Goal: Task Accomplishment & Management: Use online tool/utility

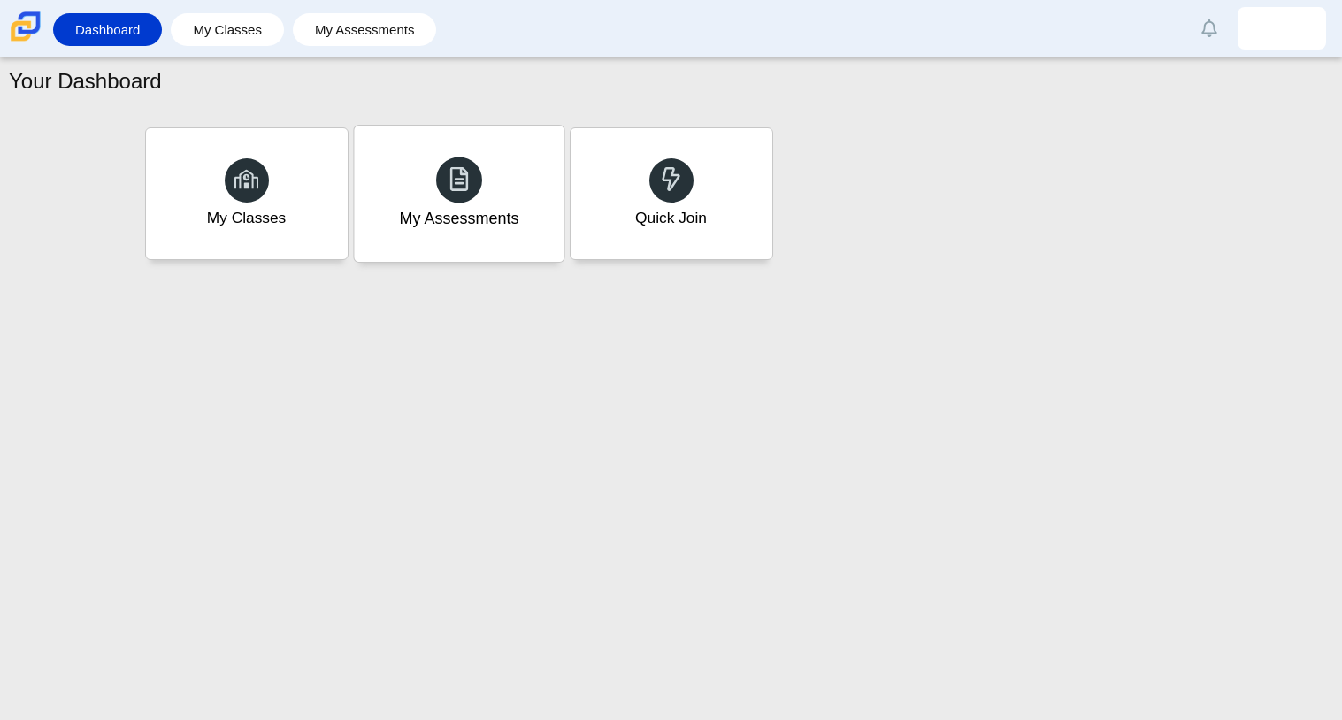
click at [410, 203] on div "My Assessments" at bounding box center [459, 194] width 210 height 136
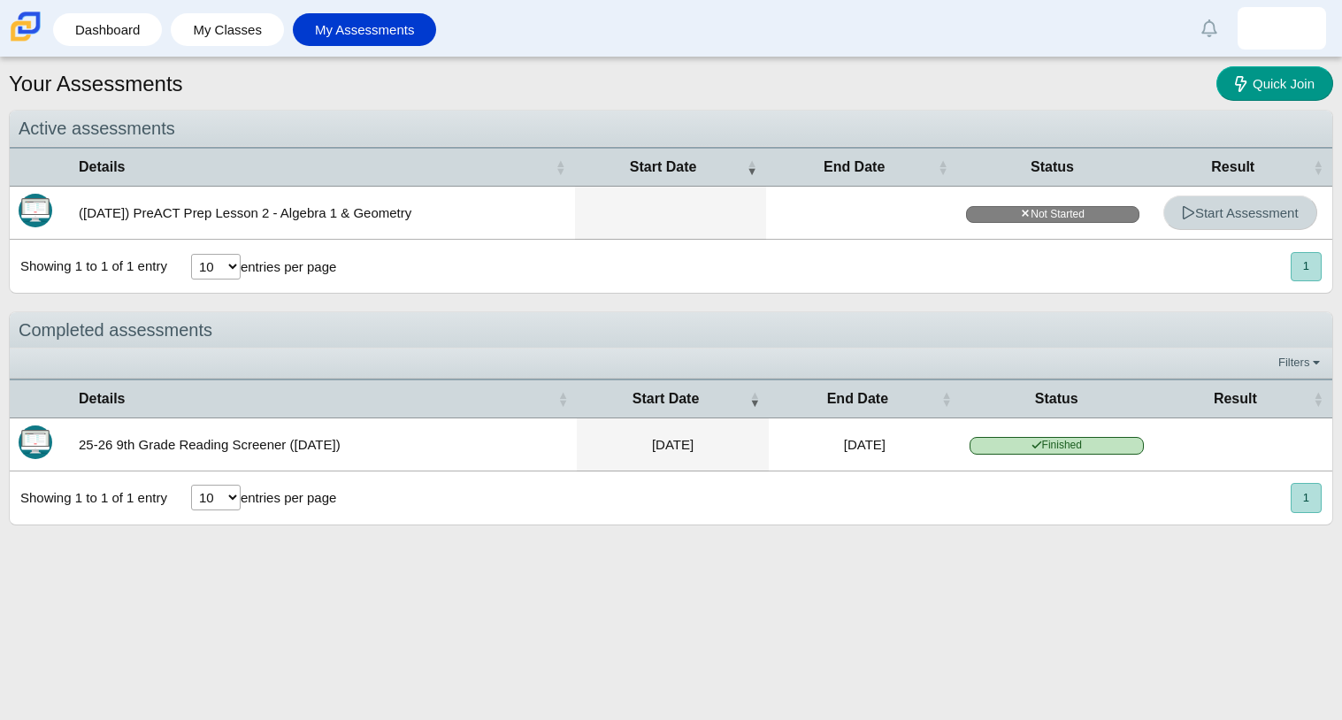
click at [1224, 209] on span "Start Assessment" at bounding box center [1240, 212] width 117 height 15
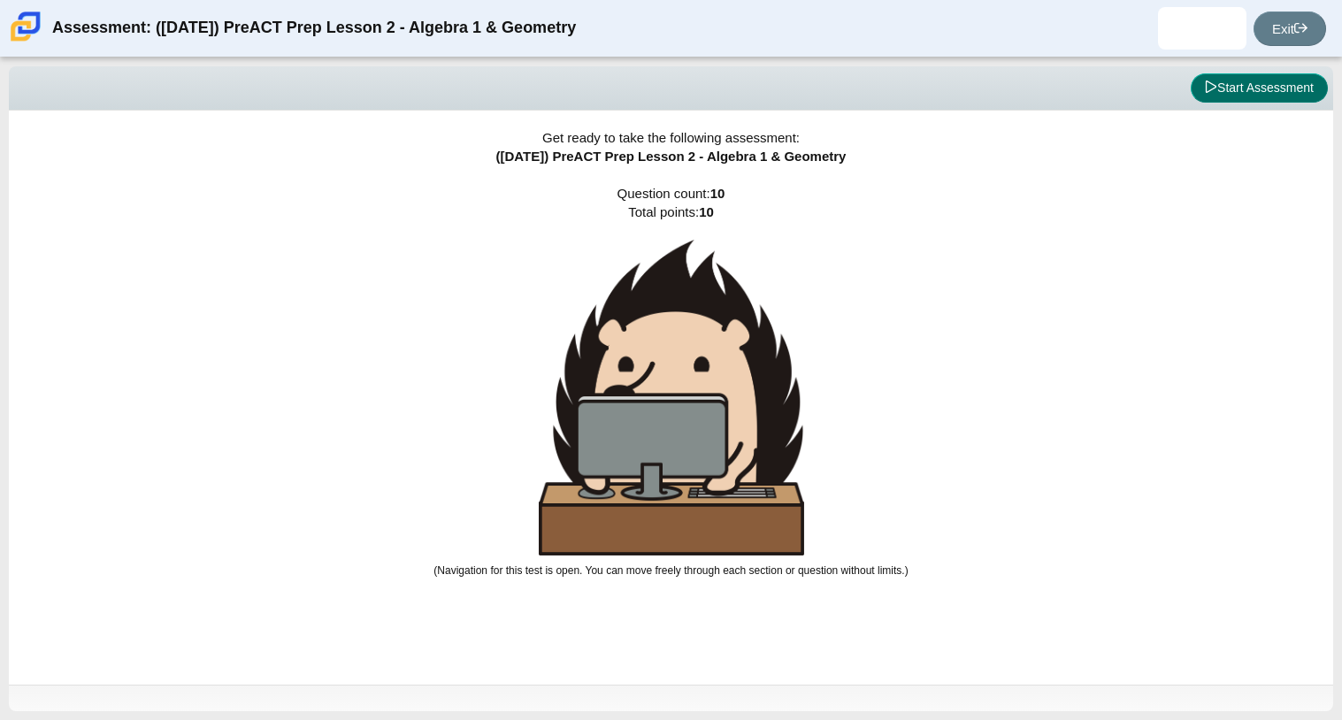
click at [1223, 94] on button "Start Assessment" at bounding box center [1259, 88] width 137 height 30
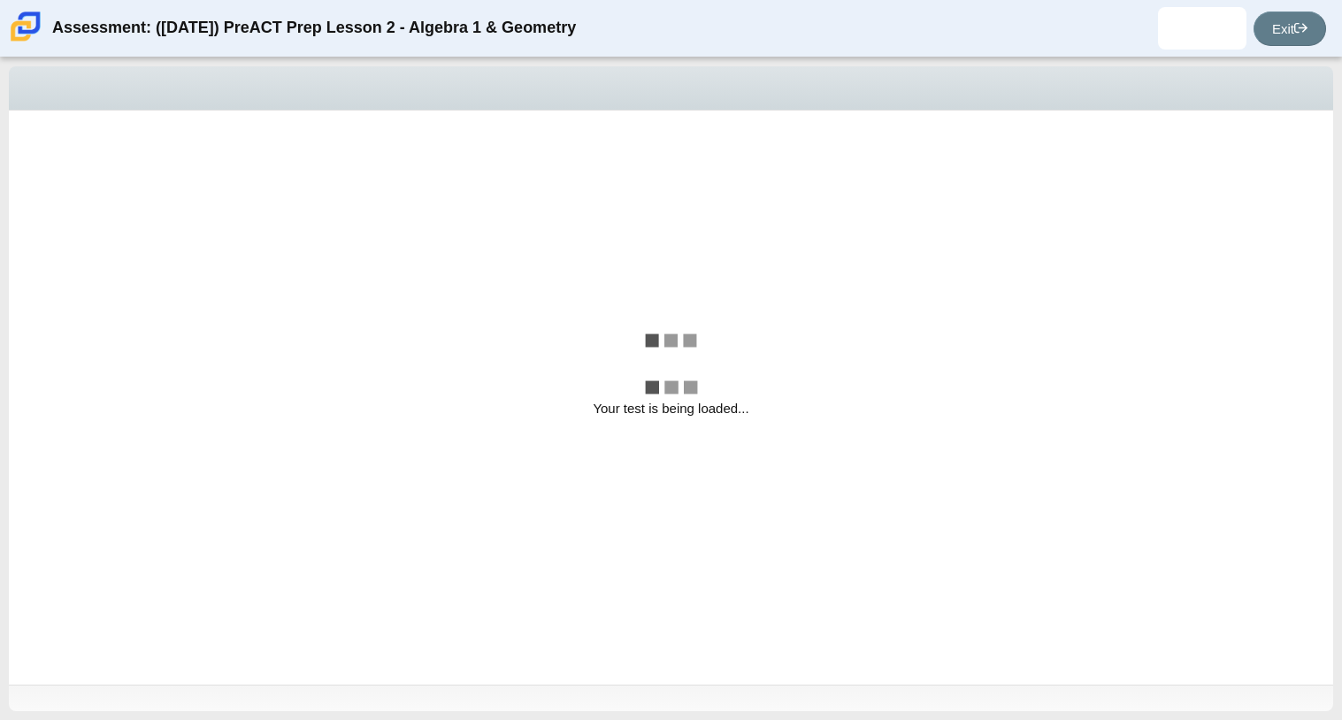
select select "bbf5d072-3e0b-44c4-9a12-6e7c9033f65b"
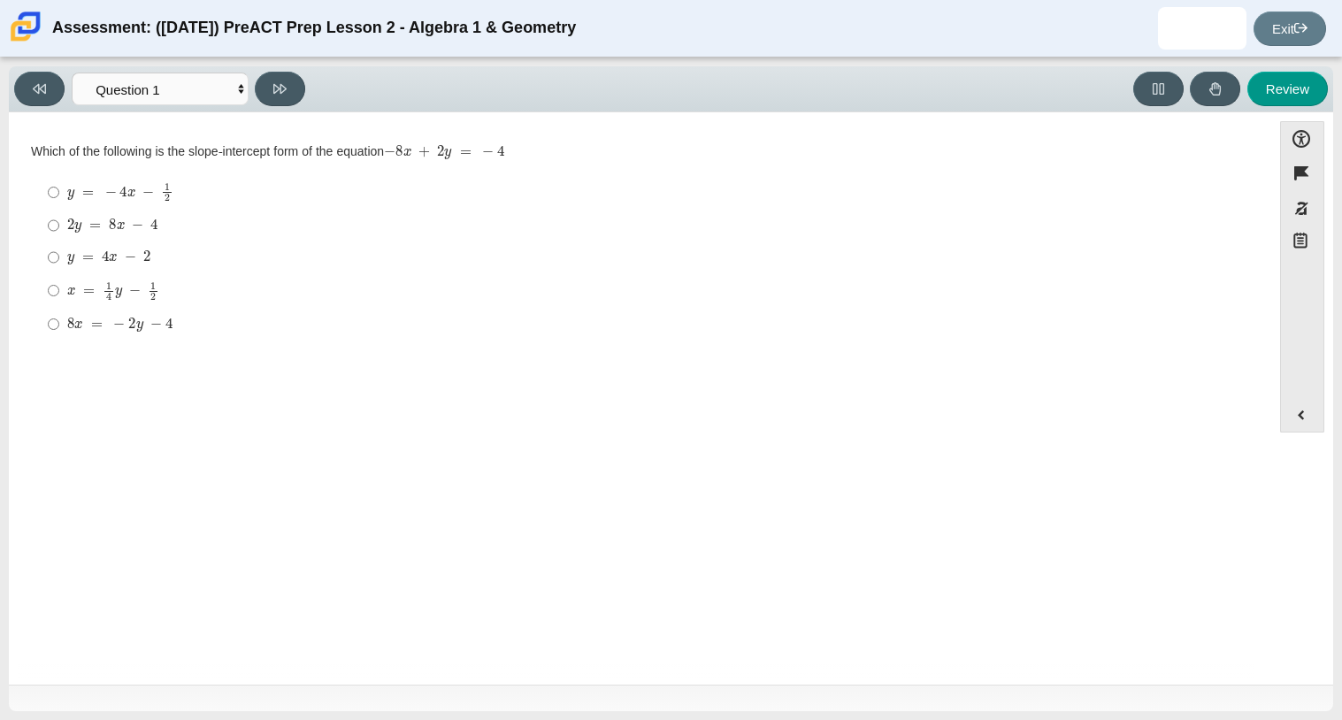
click at [42, 326] on label "8 x = − 2 y − 4 8 x = − 2 y − 4" at bounding box center [641, 324] width 1212 height 32
click at [48, 326] on input "8 x = − 2 y − 4 8 x = − 2 y − 4" at bounding box center [54, 324] width 12 height 32
radio input "true"
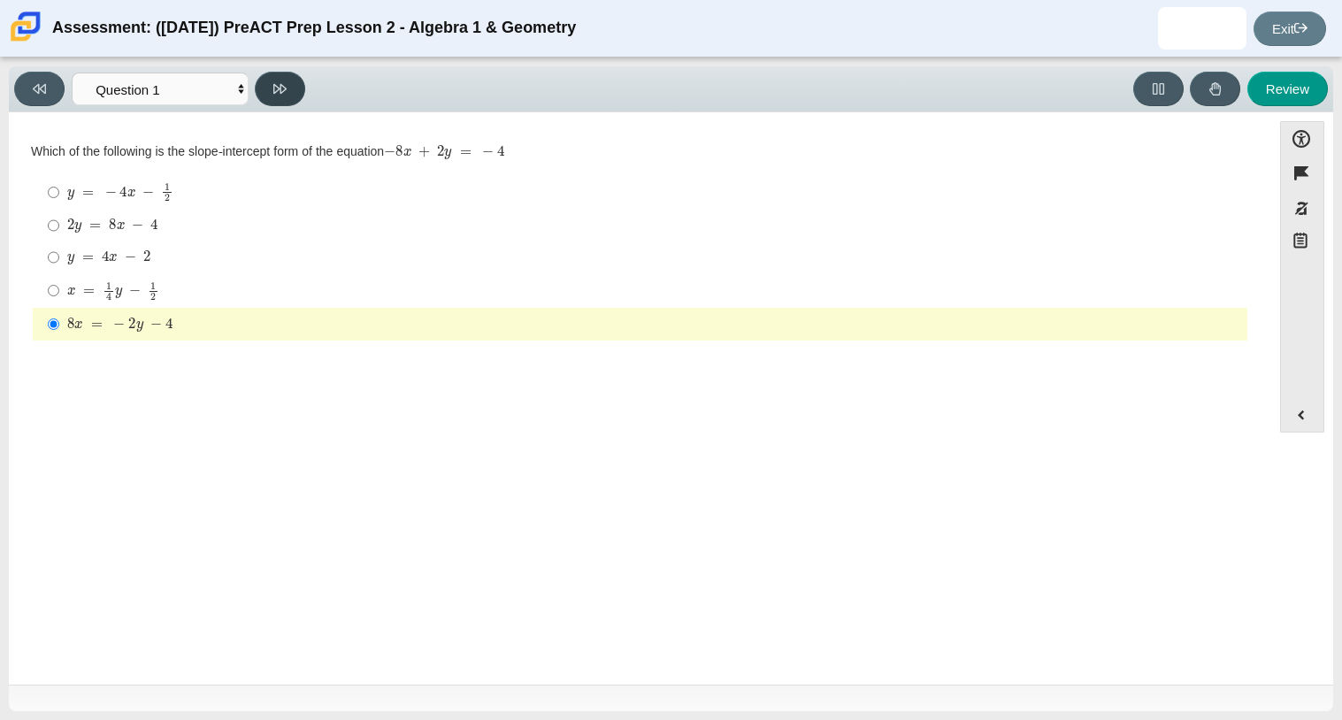
click at [281, 73] on button at bounding box center [280, 89] width 50 height 35
select select "ed62e223-81bd-4cbf-ab48-ab975844bd1f"
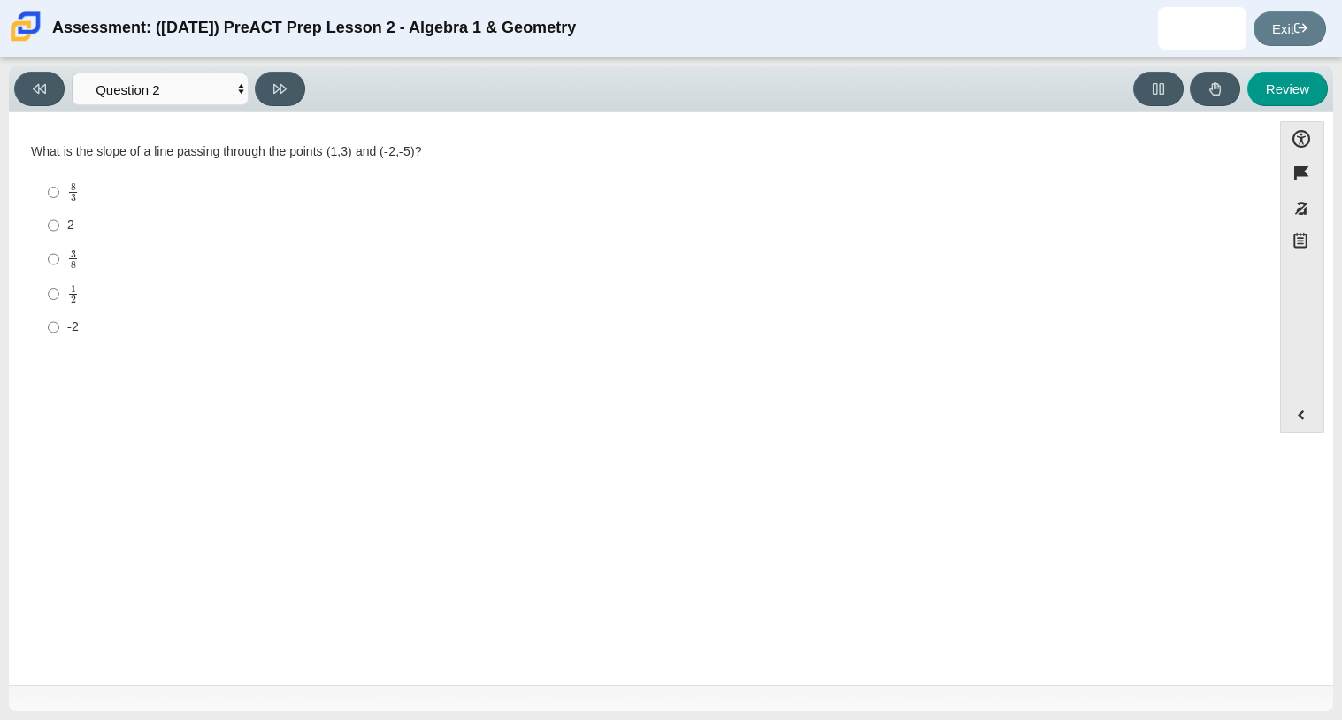
click at [43, 258] on label "3 8 3 eighths" at bounding box center [641, 259] width 1212 height 35
click at [48, 258] on input "3 8 3 eighths" at bounding box center [54, 259] width 12 height 35
radio input "true"
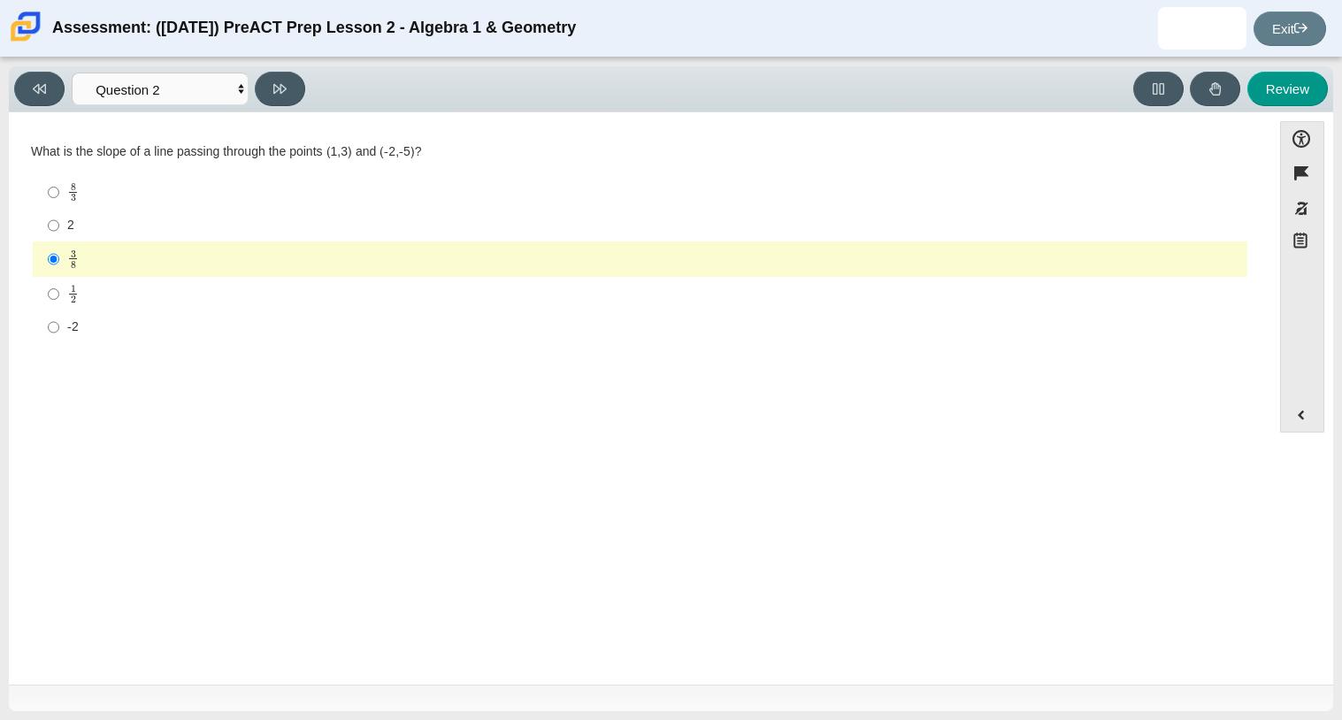
click at [39, 322] on label "-2 -2" at bounding box center [641, 327] width 1212 height 32
click at [48, 322] on input "-2 -2" at bounding box center [54, 327] width 12 height 32
radio input "true"
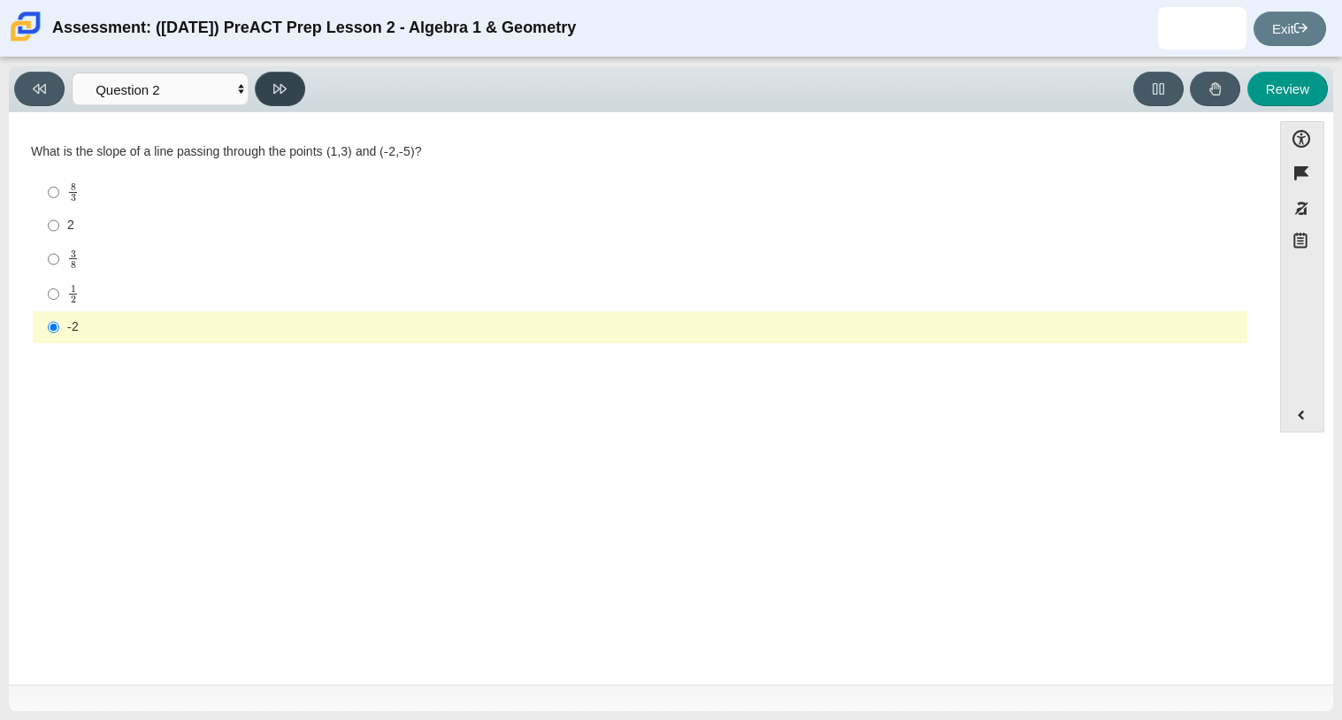
click at [273, 90] on icon at bounding box center [279, 88] width 13 height 13
select select "97f4f5fa-a52e-4fed-af51-565bfcdf47cb"
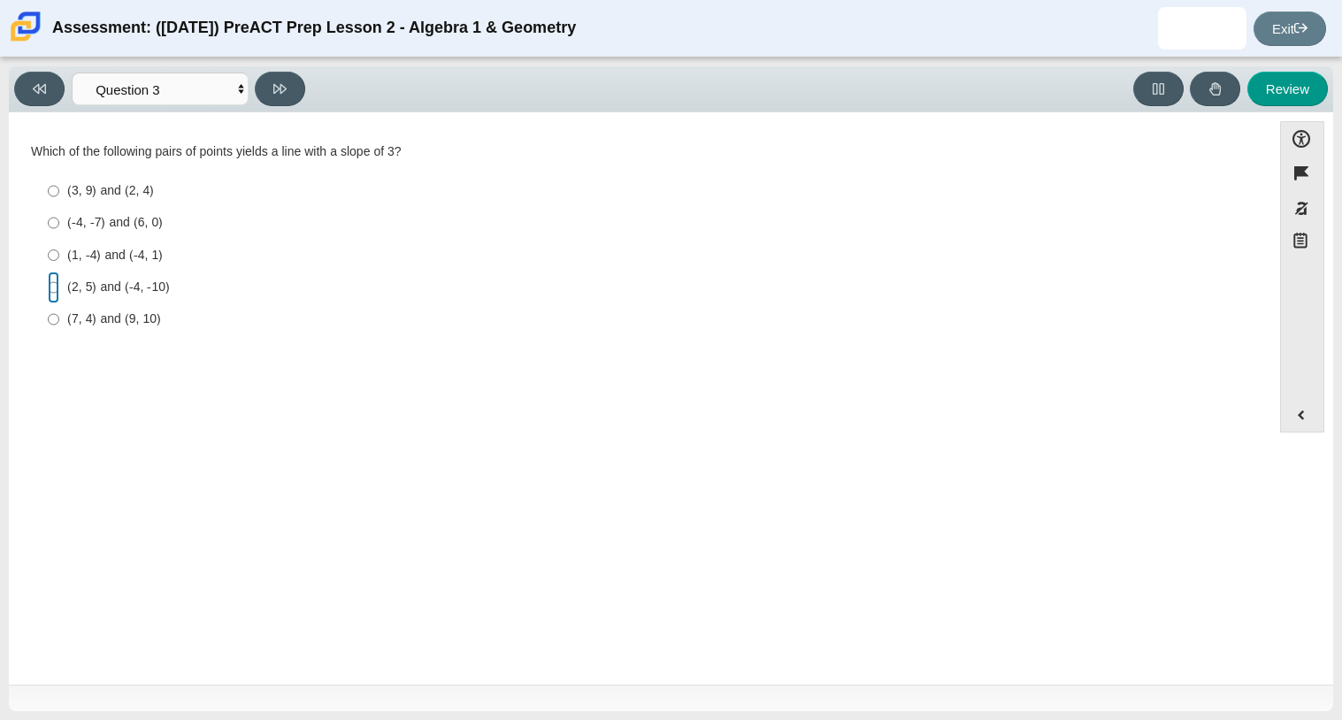
click at [50, 291] on input "(2, 5) and (-4, -10) (2, 5) and (-4, -10)" at bounding box center [54, 288] width 12 height 32
radio input "true"
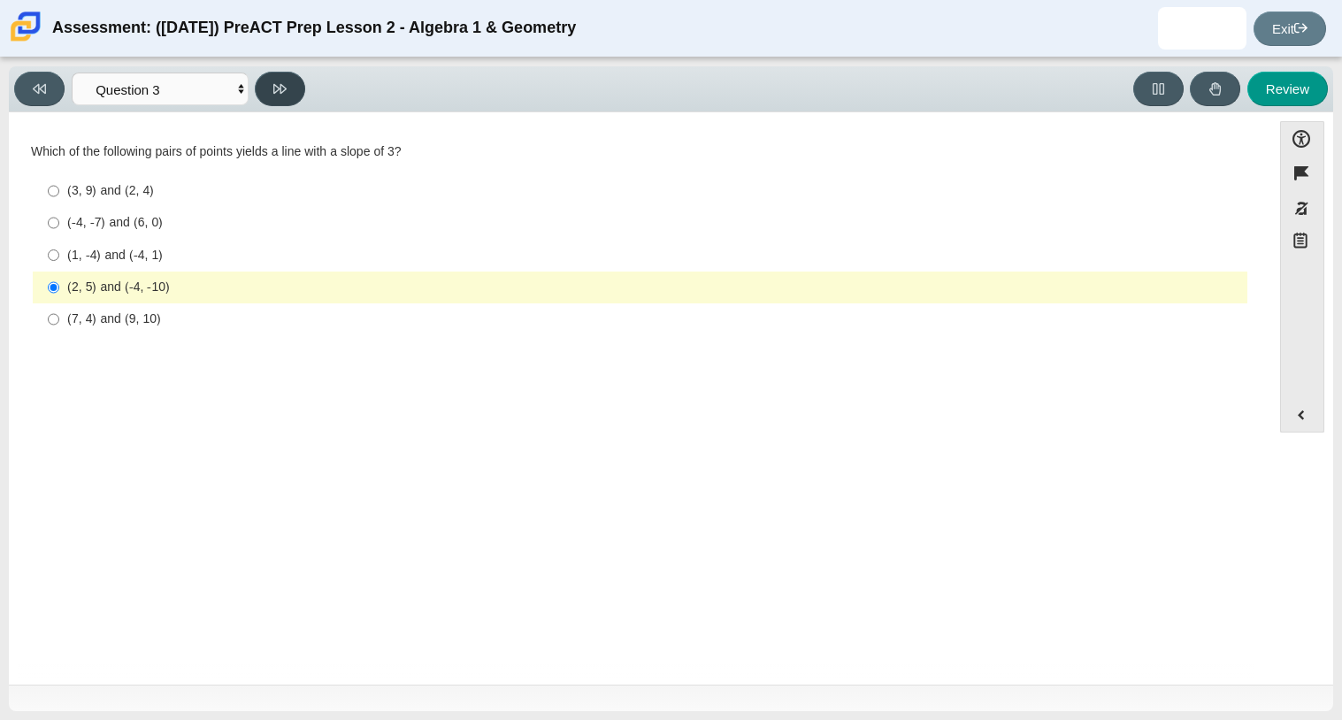
click at [263, 94] on button at bounding box center [280, 89] width 50 height 35
select select "89427bb7-e313-4f00-988f-8b8255897029"
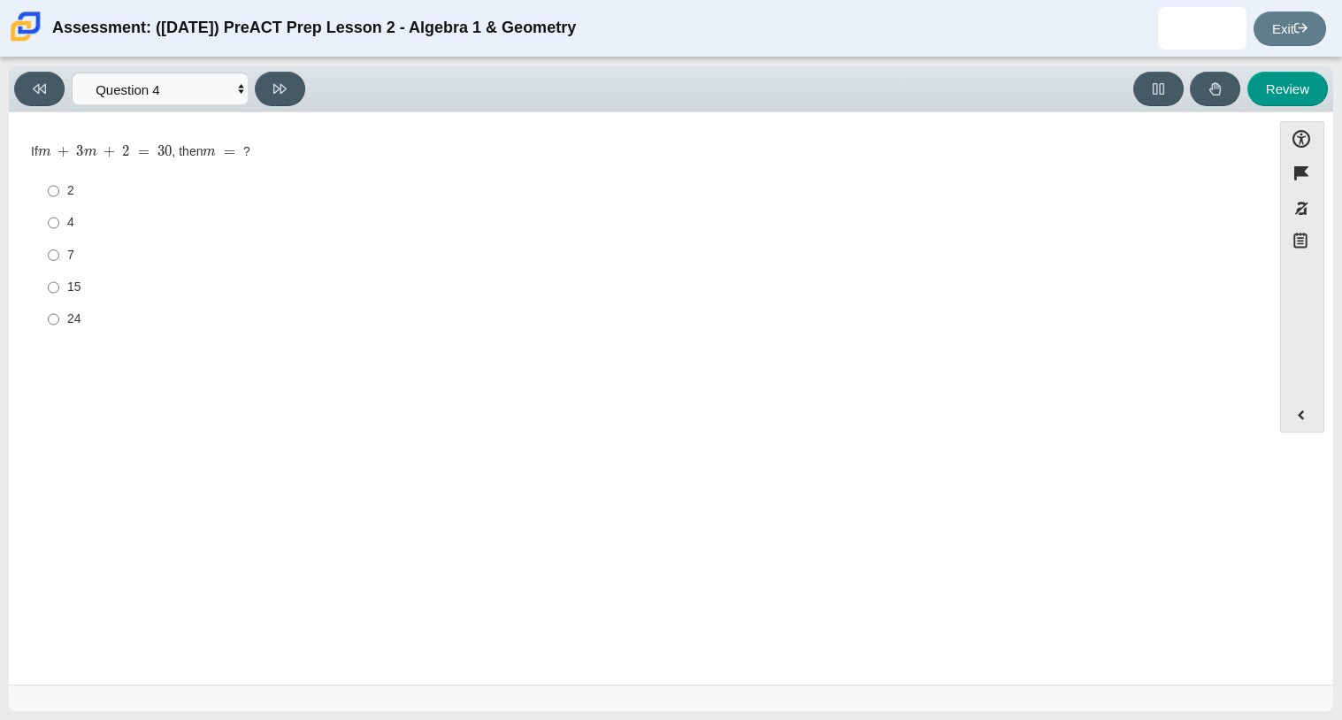
click at [45, 188] on label "2 2" at bounding box center [641, 191] width 1212 height 32
click at [48, 188] on input "2 2" at bounding box center [54, 191] width 12 height 32
radio input "true"
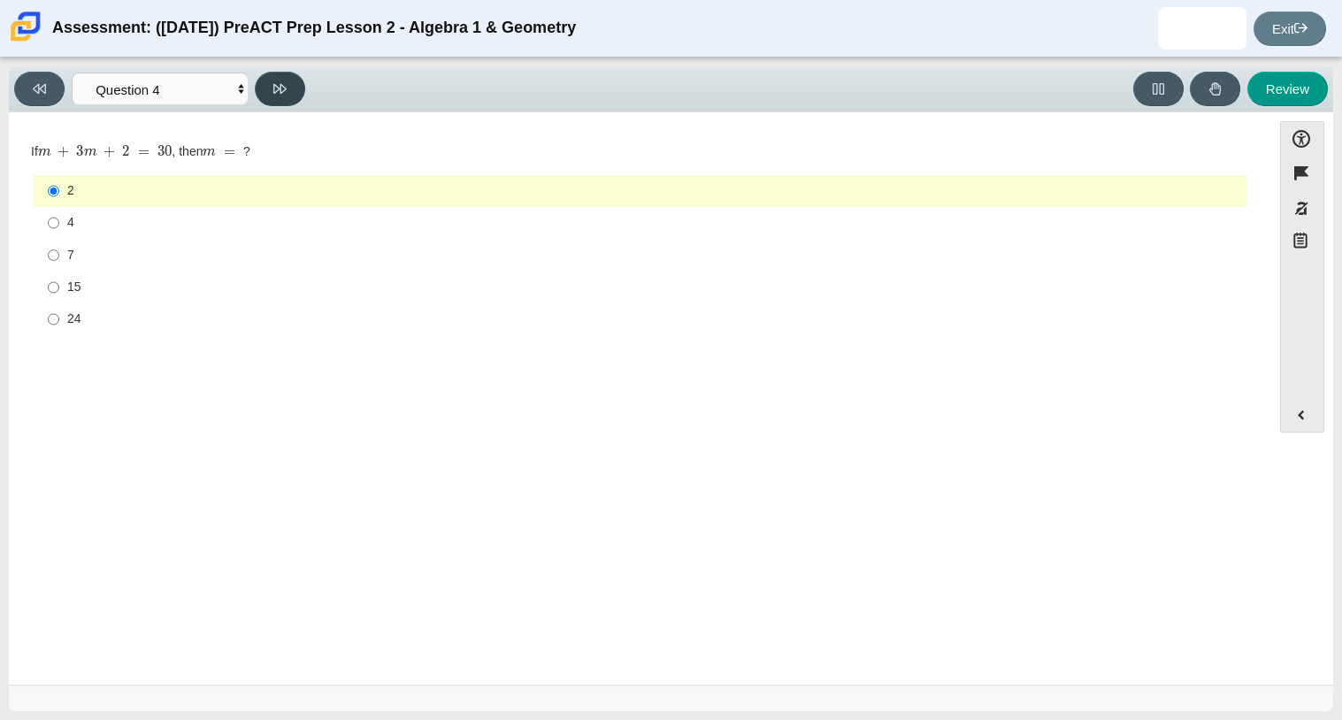
click at [290, 82] on button at bounding box center [280, 89] width 50 height 35
select select "489dcffd-4e6a-49cf-a9d6-ad1d4a911a4e"
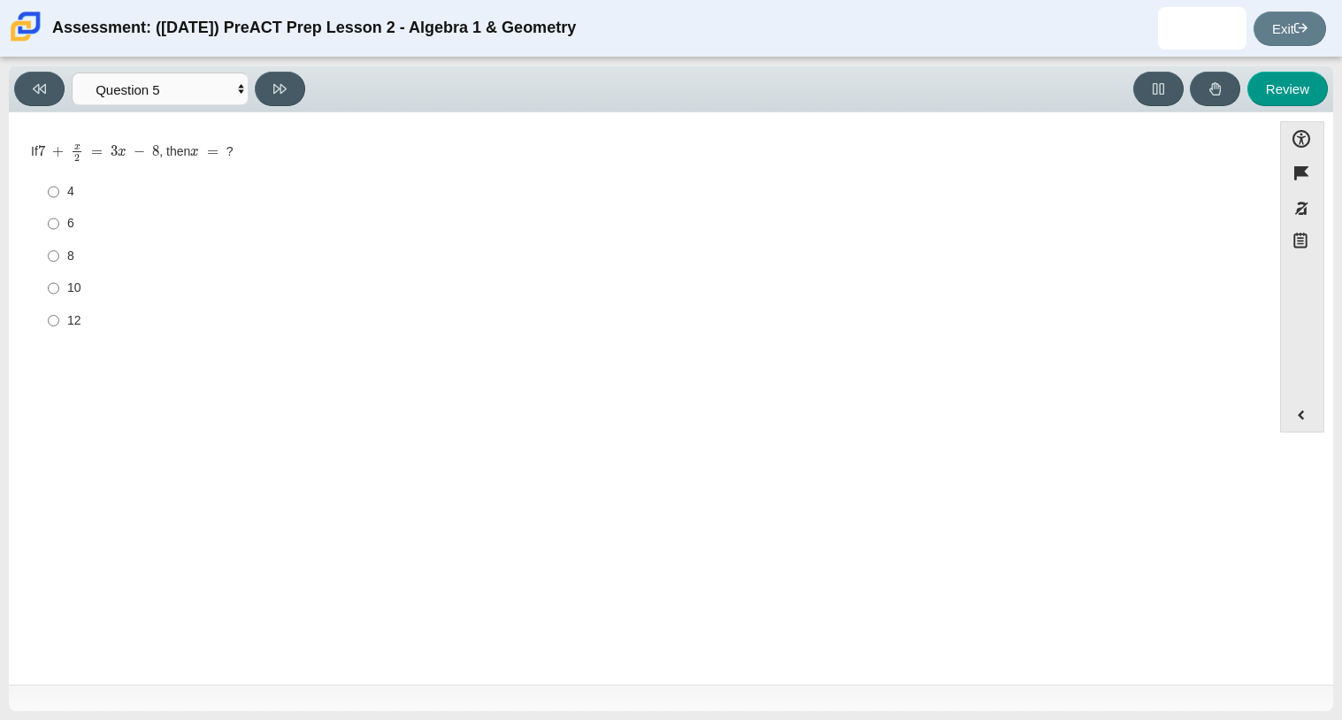
click at [44, 215] on label "6 6" at bounding box center [641, 224] width 1212 height 32
click at [48, 215] on input "6 6" at bounding box center [54, 224] width 12 height 32
radio input "true"
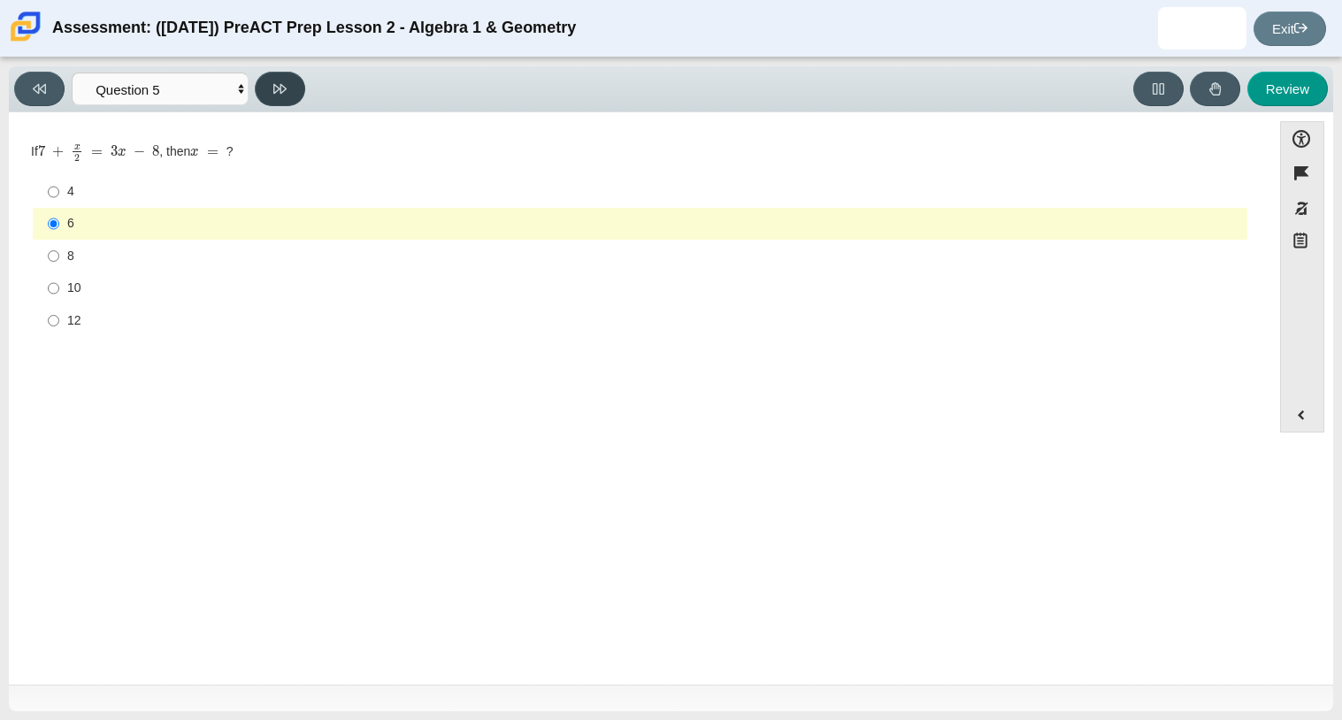
click at [272, 78] on button at bounding box center [280, 89] width 50 height 35
select select "210571de-36a6-4d8e-a361-ceff8ef801dc"
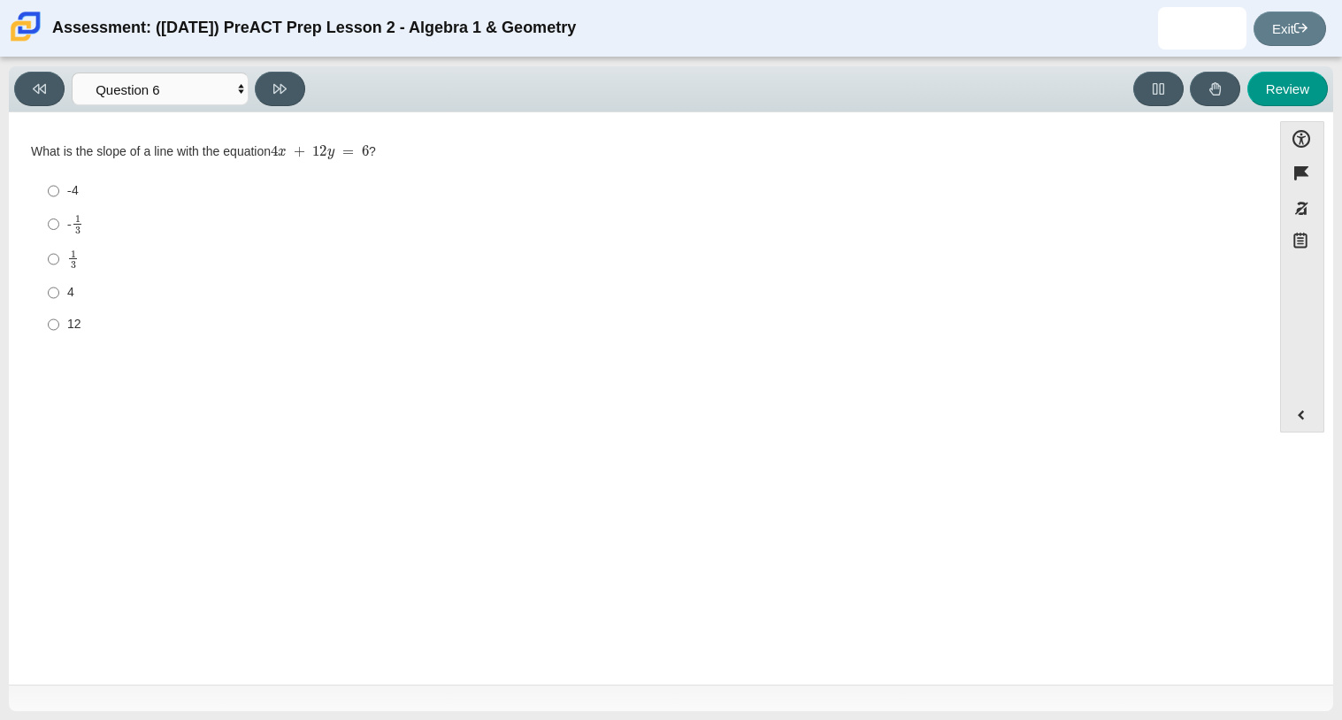
click at [61, 261] on label "1 3 1 third" at bounding box center [641, 259] width 1212 height 35
click at [59, 261] on input "1 3 1 third" at bounding box center [54, 259] width 12 height 35
radio input "true"
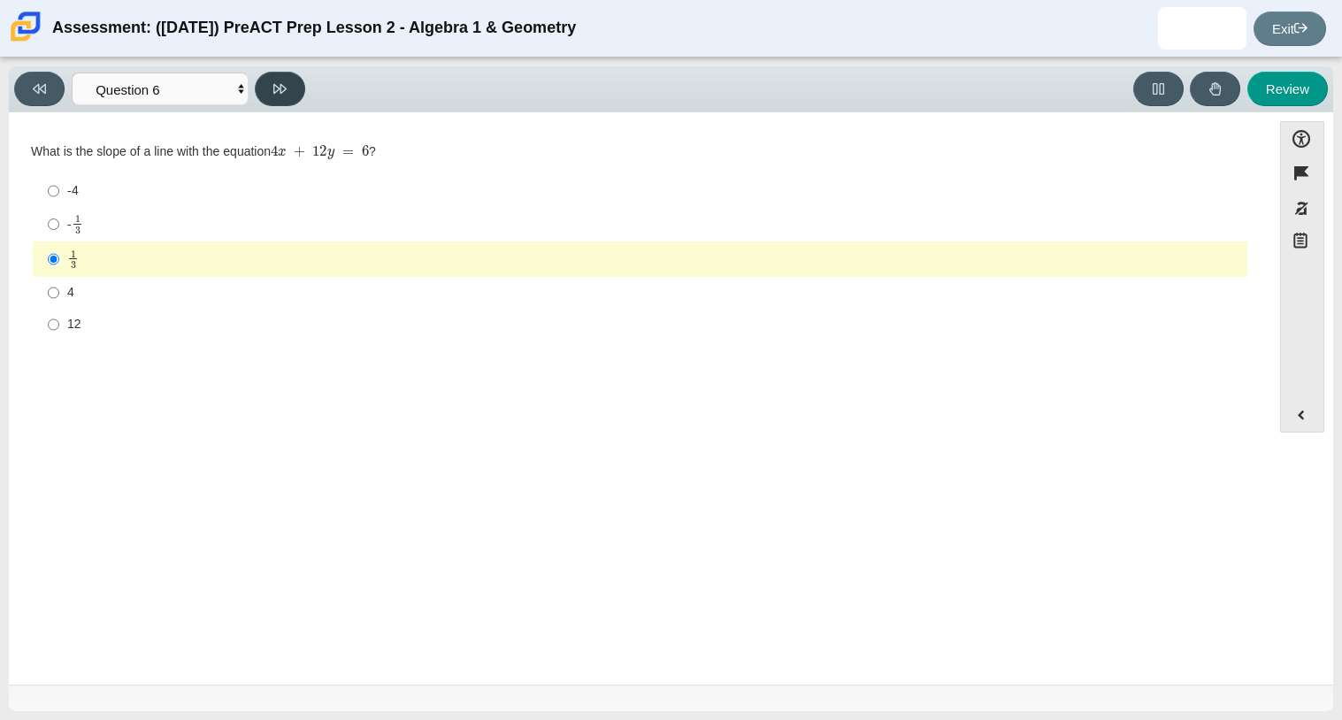
click at [270, 84] on button at bounding box center [280, 89] width 50 height 35
select select "ec95ace6-bebc-42b8-9428-40567494d4da"
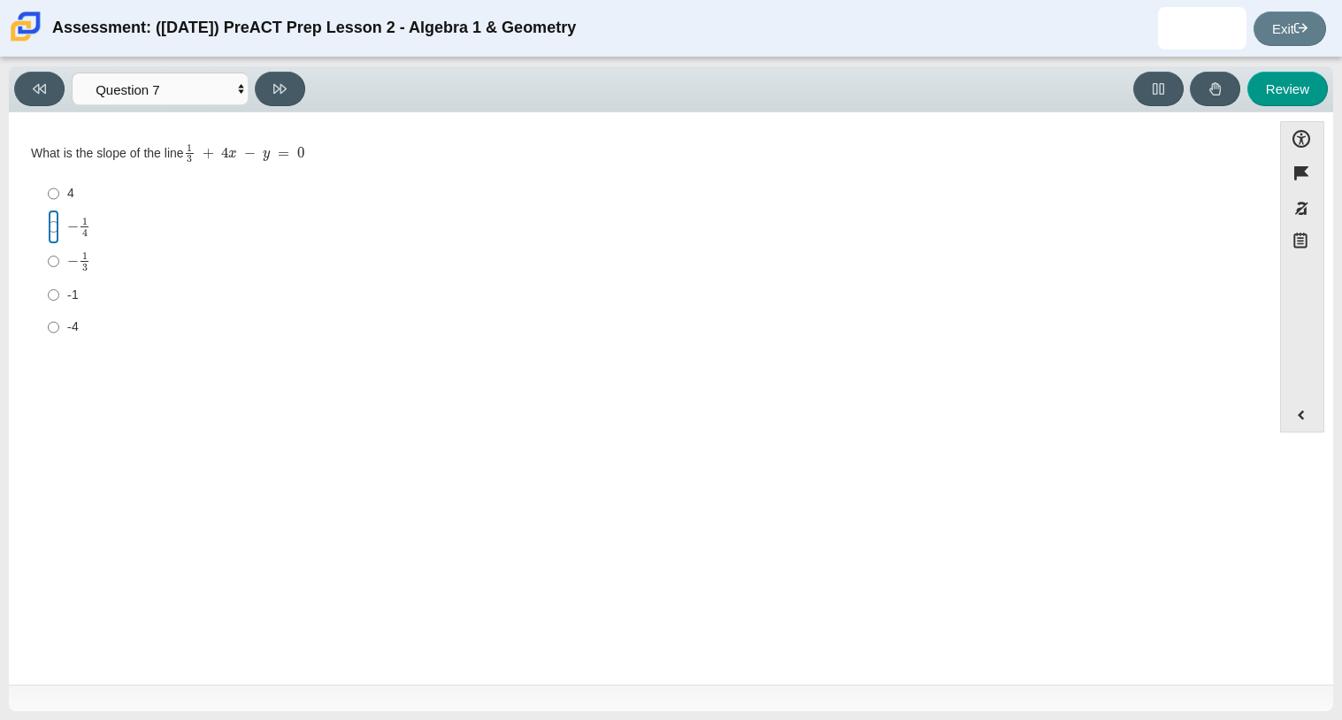
click at [48, 225] on input "− 1 4 negative 1 fourth" at bounding box center [54, 227] width 12 height 35
radio input "true"
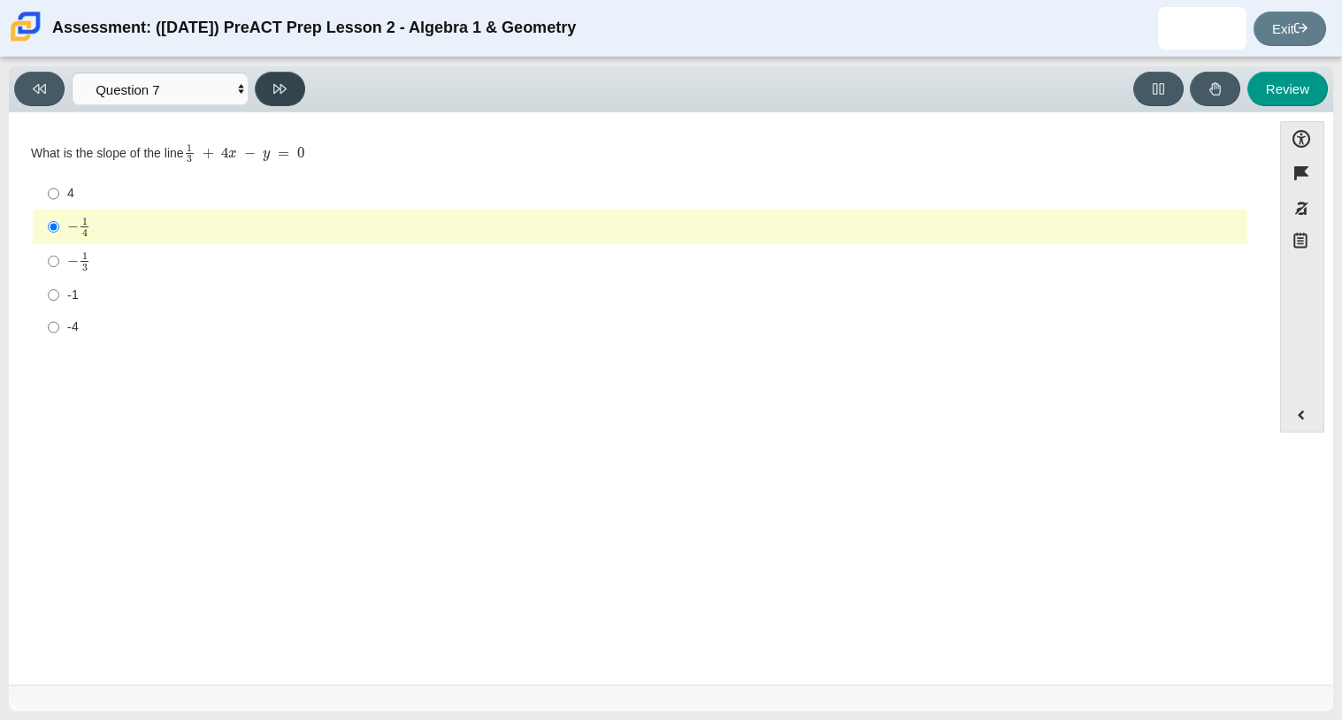
click at [260, 85] on button at bounding box center [280, 89] width 50 height 35
select select "ce81fe10-bf29-4b5e-8bd7-4f47f2fed4d8"
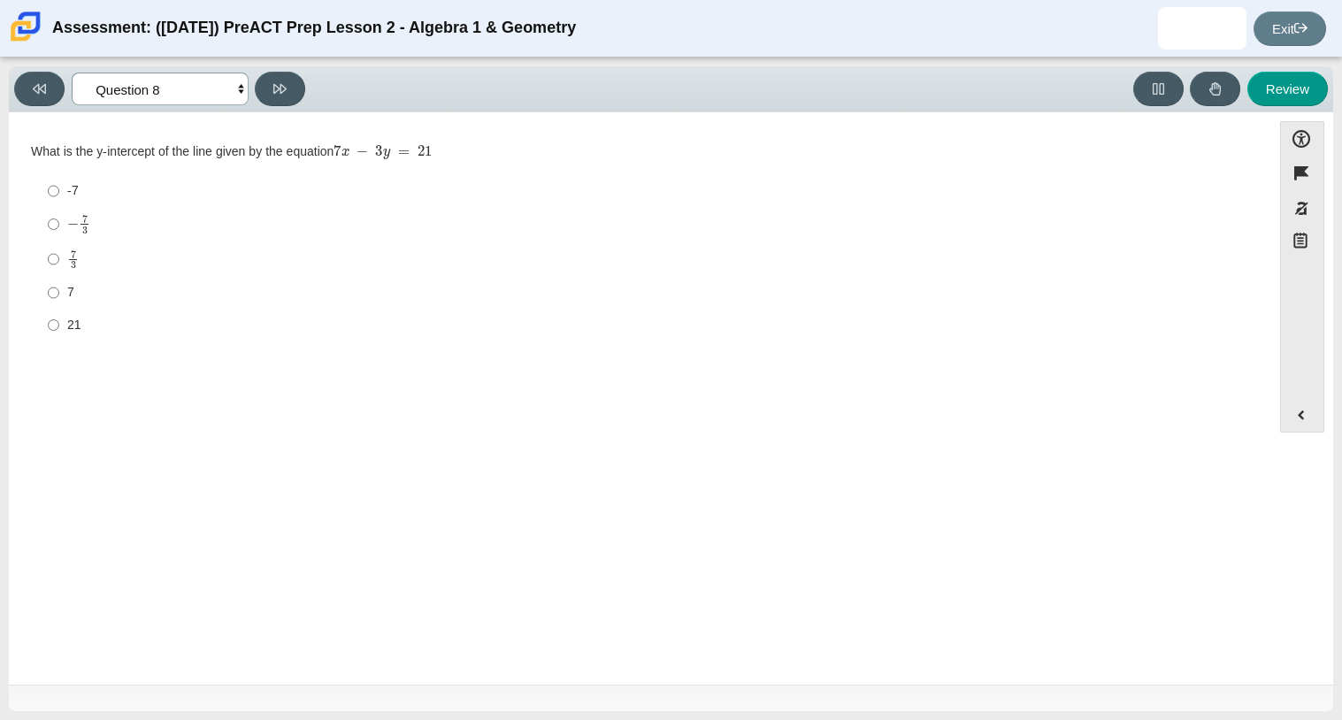
click at [242, 86] on select "Questions Question 1 Question 2 Question 3 Question 4 Question 5 Question 6 Que…" at bounding box center [160, 89] width 177 height 33
click at [424, 268] on div "7 3" at bounding box center [653, 260] width 1173 height 20
click at [59, 268] on input "7 3 7 thirds" at bounding box center [54, 259] width 12 height 35
radio input "true"
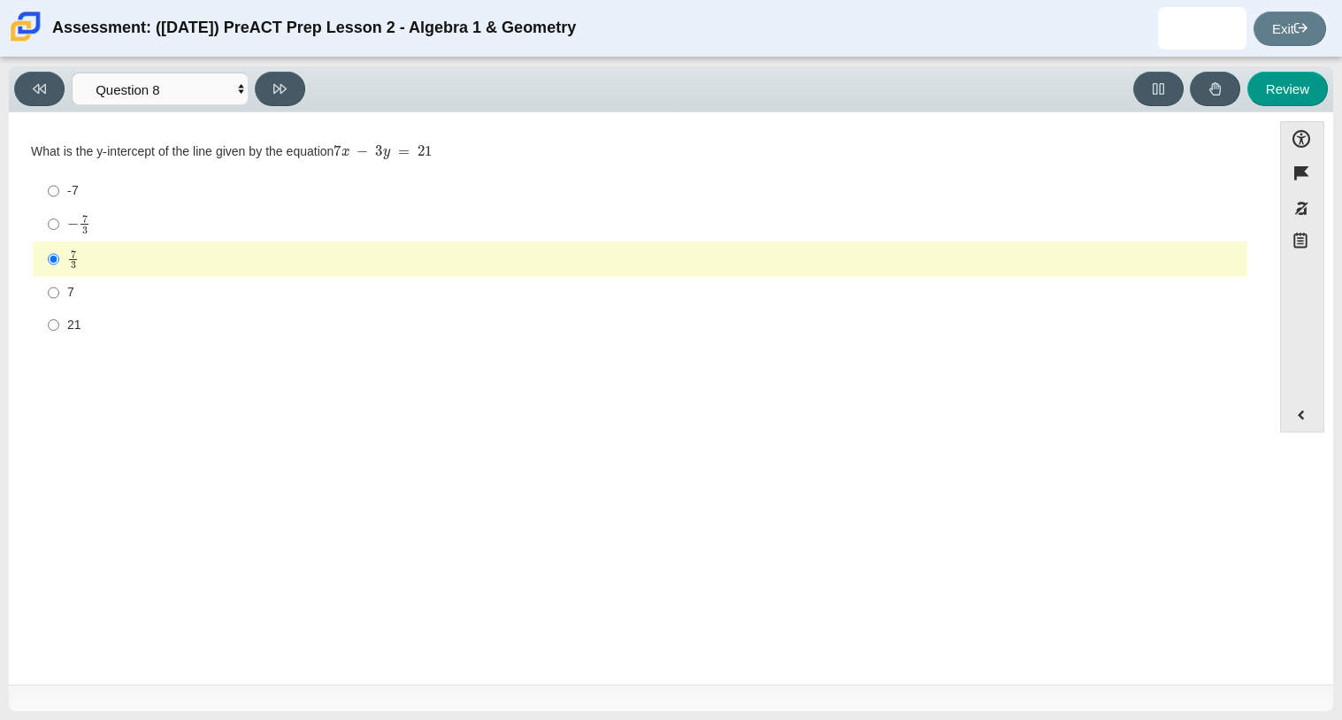
click at [348, 288] on div "7" at bounding box center [653, 293] width 1173 height 18
click at [59, 288] on input "7 7" at bounding box center [54, 293] width 12 height 32
radio input "true"
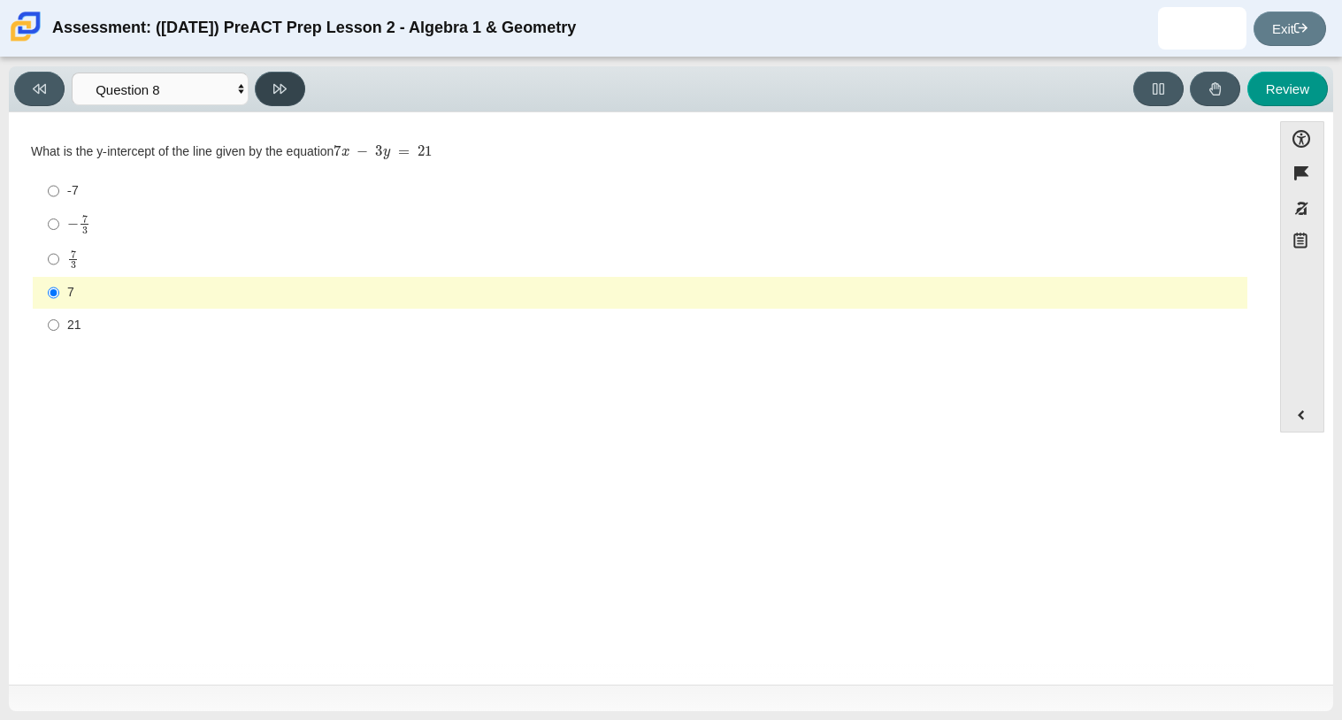
click at [264, 96] on button at bounding box center [280, 89] width 50 height 35
select select "14773eaf-2ca1-47ae-afe7-a624a56f34b3"
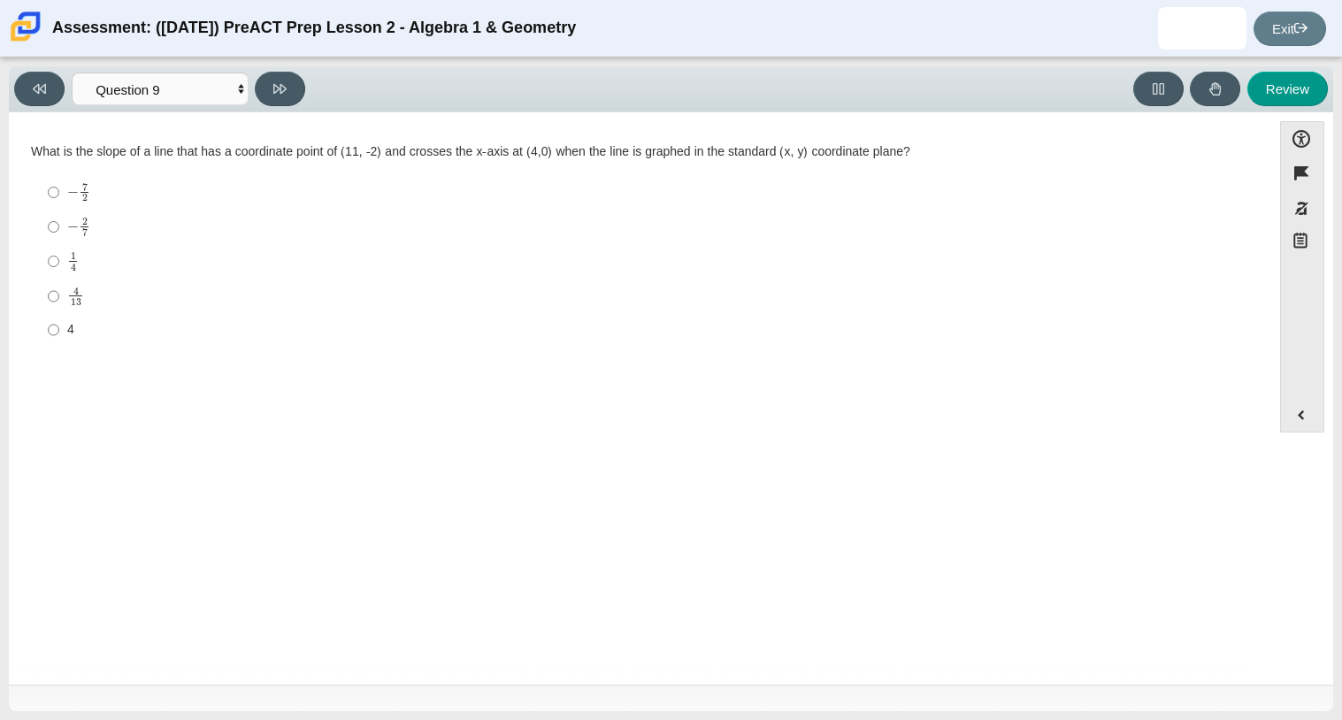
click at [45, 300] on label "4 13 4 over 13" at bounding box center [641, 296] width 1212 height 35
click at [48, 300] on input "4 13 4 over 13" at bounding box center [54, 296] width 12 height 35
radio input "true"
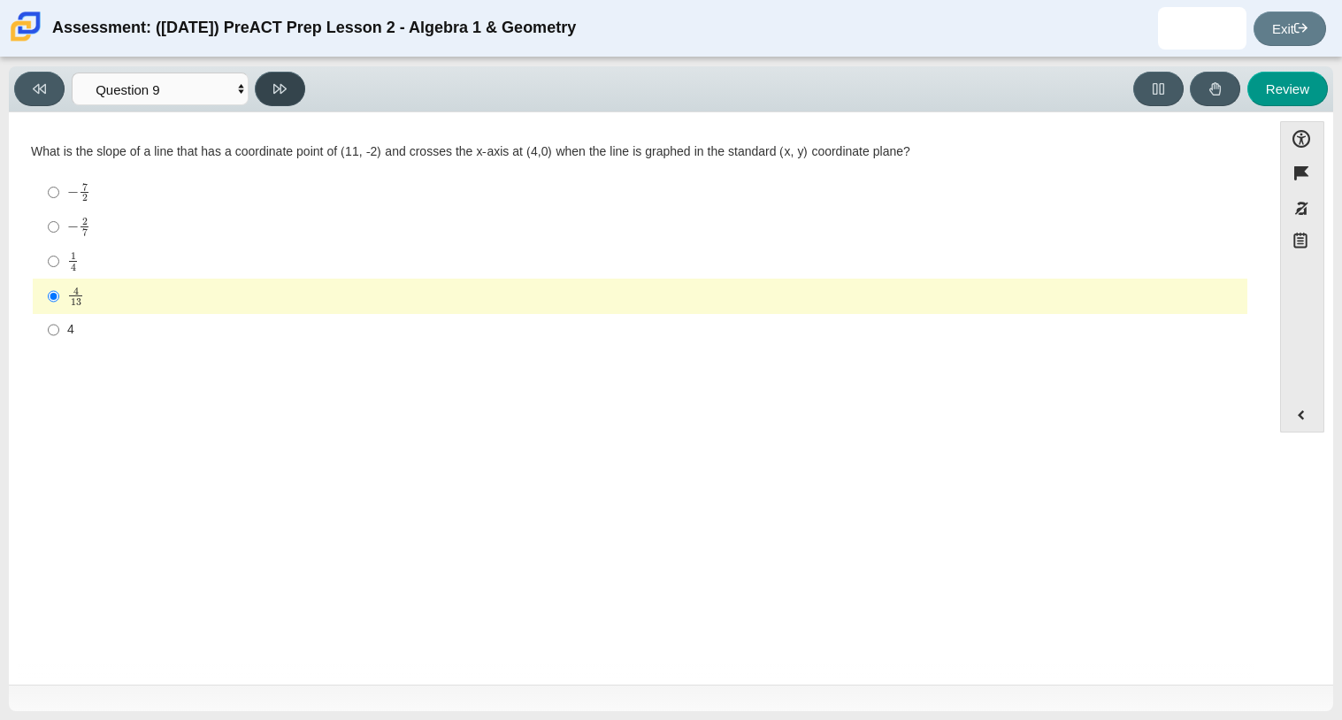
click at [288, 99] on button at bounding box center [280, 89] width 50 height 35
select select "96b71634-eacb-4f7e-8aef-411727d9bcba"
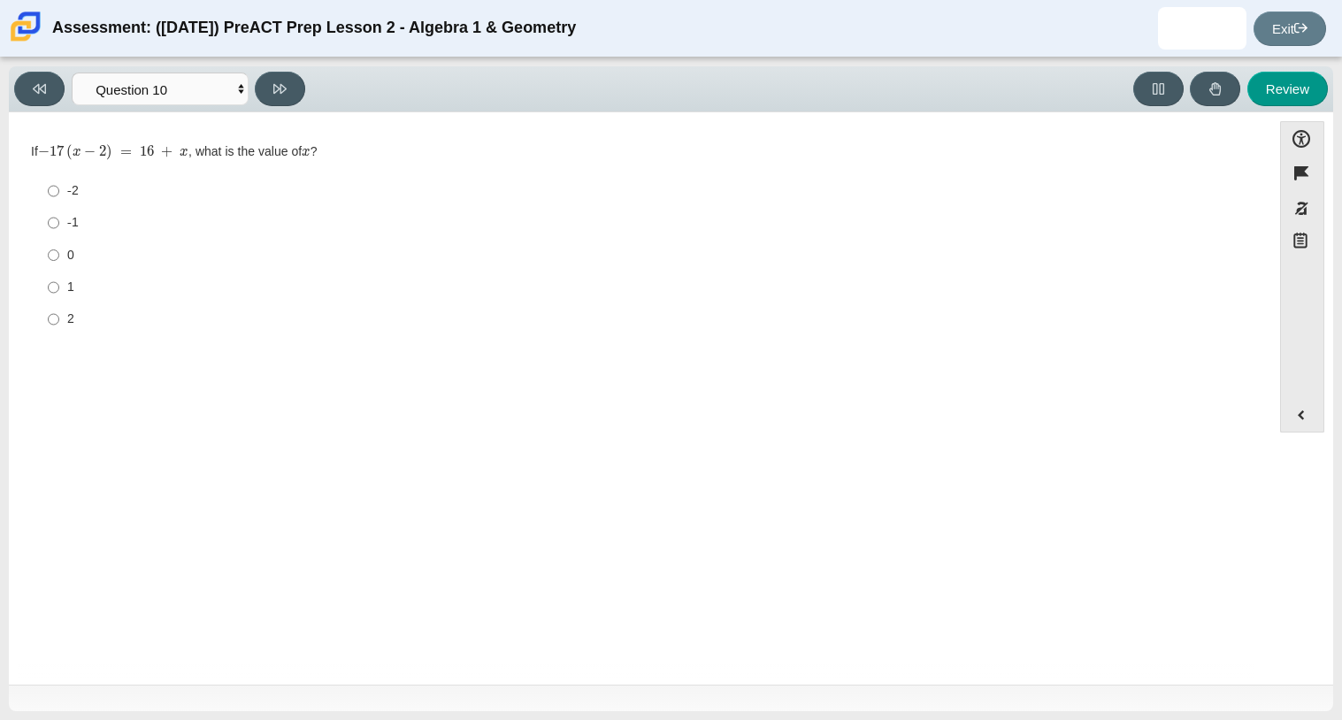
click at [42, 232] on label "-1 -1" at bounding box center [641, 223] width 1212 height 32
click at [48, 232] on input "-1 -1" at bounding box center [54, 223] width 12 height 32
radio input "true"
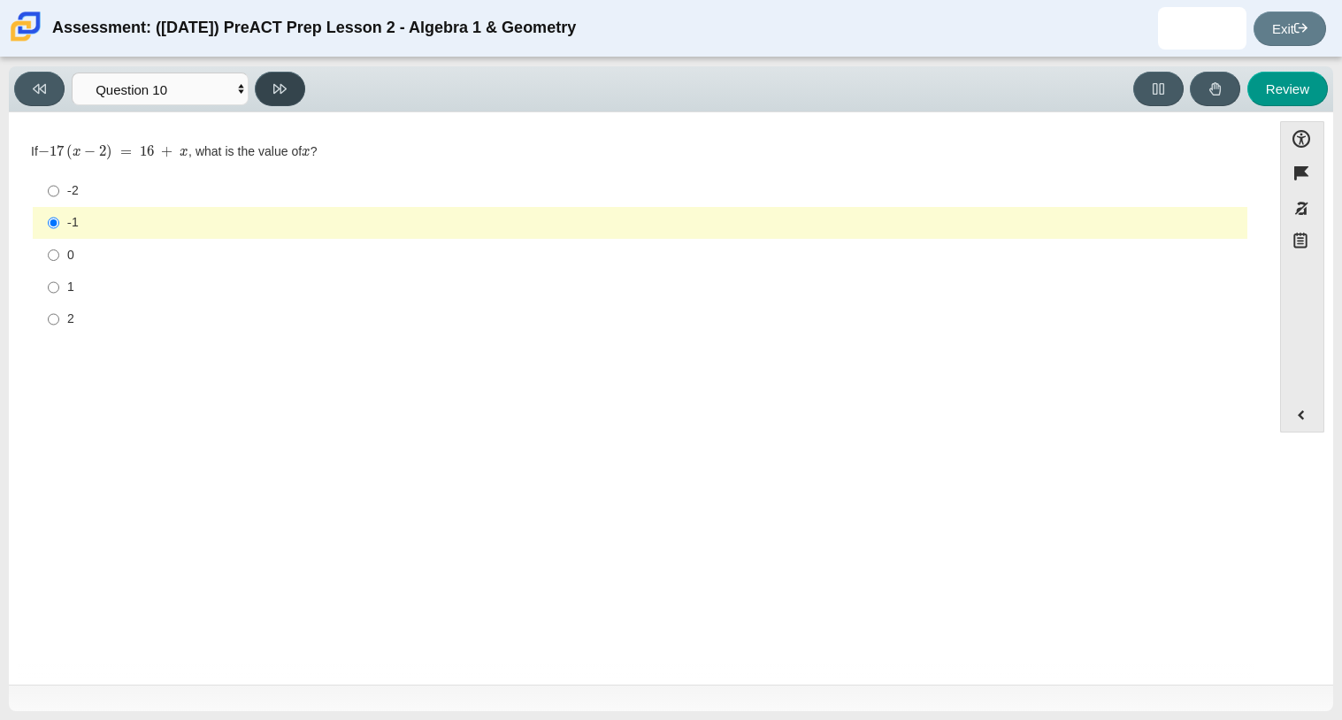
click at [281, 89] on icon at bounding box center [279, 89] width 13 height 10
select select "review"
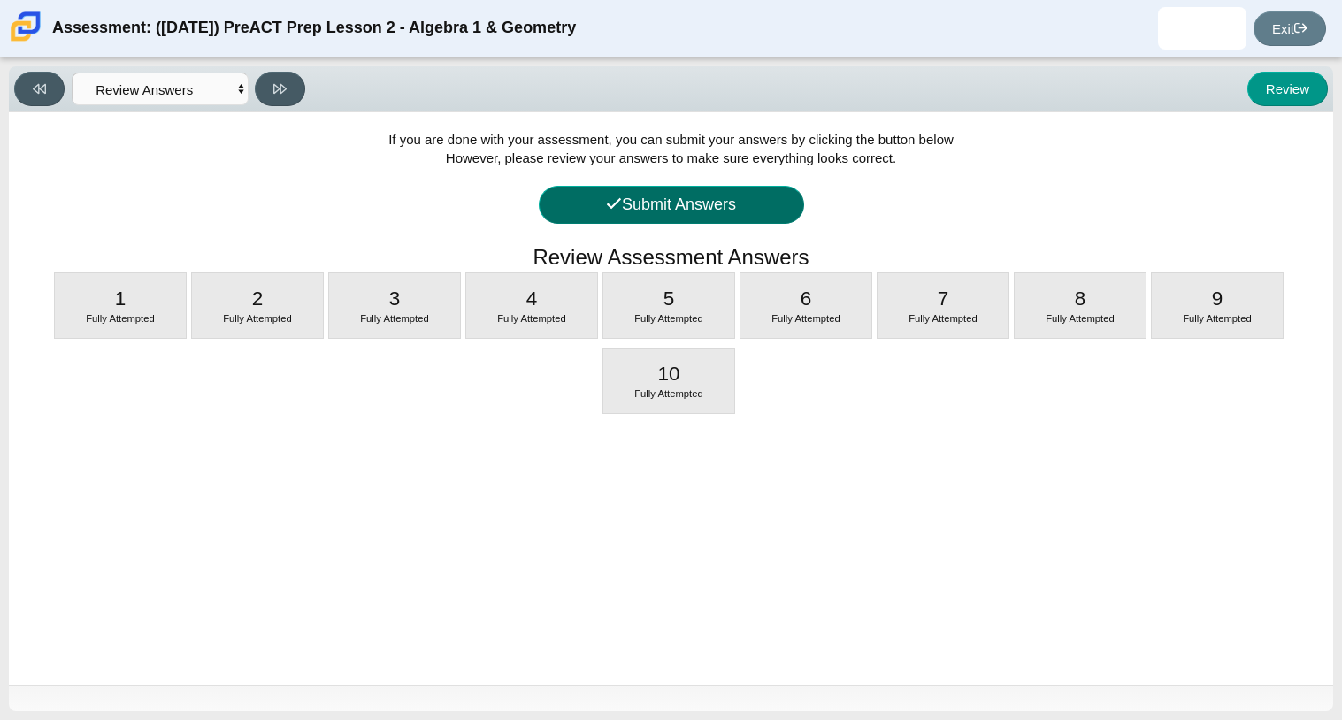
click at [611, 207] on icon at bounding box center [614, 203] width 14 height 11
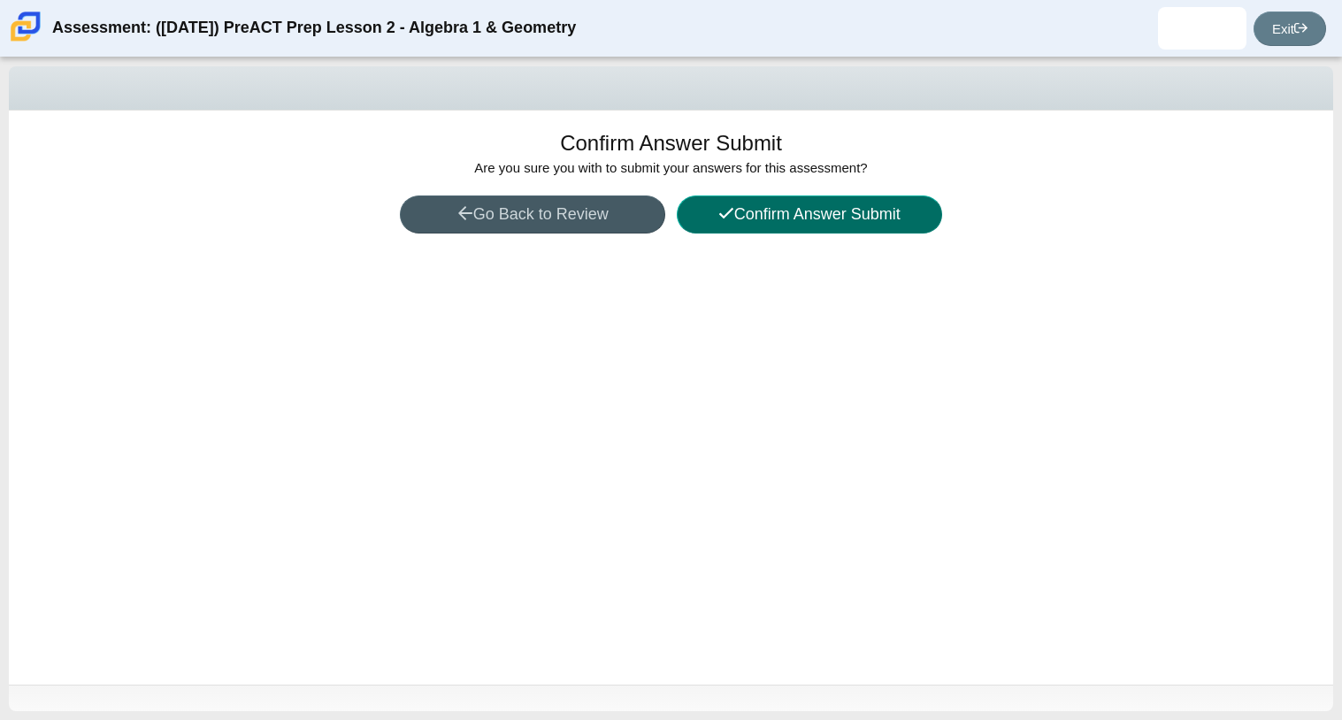
click at [731, 204] on button "Confirm Answer Submit" at bounding box center [809, 215] width 265 height 38
